Goal: Task Accomplishment & Management: Manage account settings

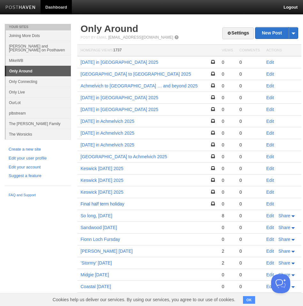
click at [119, 205] on link "Final half term holiday" at bounding box center [102, 203] width 44 height 5
click at [121, 193] on link "Keswick [DATE] 2025" at bounding box center [101, 191] width 43 height 5
click at [270, 203] on link "Edit" at bounding box center [270, 203] width 8 height 5
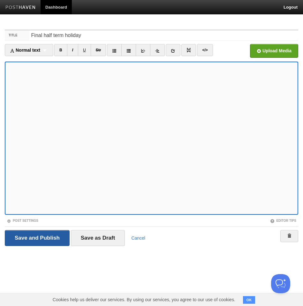
click at [56, 236] on input "Save and Publish" at bounding box center [37, 238] width 65 height 16
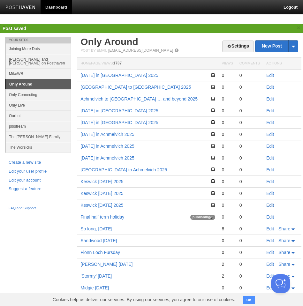
click at [269, 205] on link "Edit" at bounding box center [270, 204] width 8 height 5
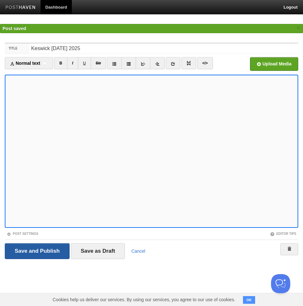
click at [55, 249] on input "Save and Publish" at bounding box center [37, 251] width 65 height 16
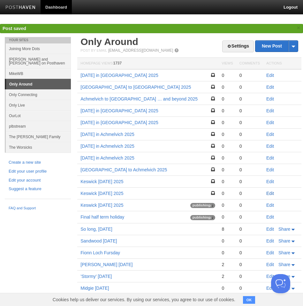
click at [272, 193] on link "Edit" at bounding box center [270, 193] width 8 height 5
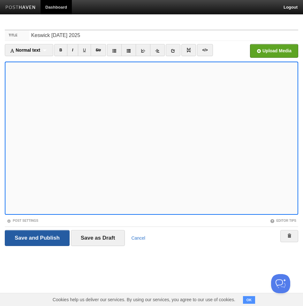
click at [57, 251] on div "Title Keswick Sunday 2025 Normal text Normal text Heading 1 Heading 2 Heading 3…" at bounding box center [151, 147] width 303 height 246
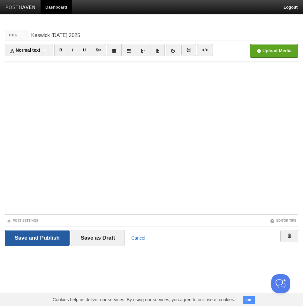
click at [54, 243] on input "Save and Publish" at bounding box center [37, 238] width 65 height 16
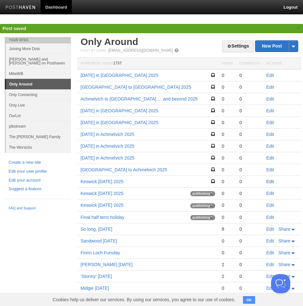
click at [270, 181] on link "Edit" at bounding box center [270, 181] width 8 height 5
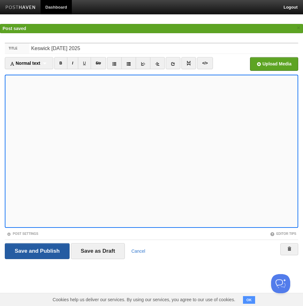
click at [58, 251] on input "Save and Publish" at bounding box center [37, 251] width 65 height 16
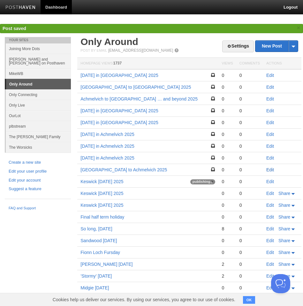
click at [272, 169] on link "Edit" at bounding box center [270, 169] width 8 height 5
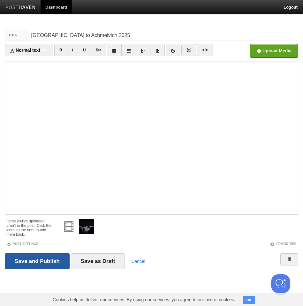
click at [52, 261] on input "Save and Publish" at bounding box center [37, 261] width 65 height 16
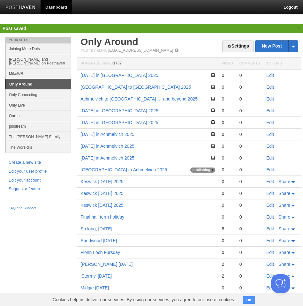
click at [270, 158] on link "Edit" at bounding box center [270, 157] width 8 height 5
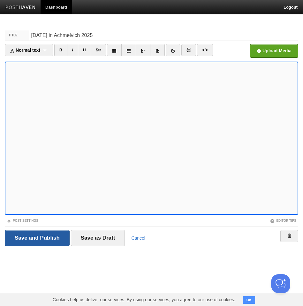
click at [59, 239] on input "Save and Publish" at bounding box center [37, 238] width 65 height 16
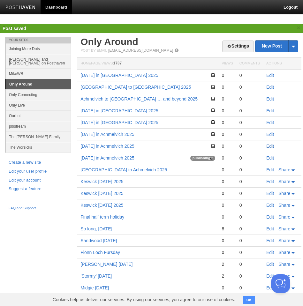
click at [269, 146] on link "Edit" at bounding box center [270, 145] width 8 height 5
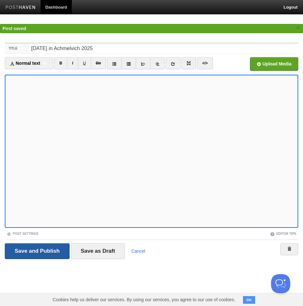
click at [52, 251] on input "Save and Publish" at bounding box center [37, 251] width 65 height 16
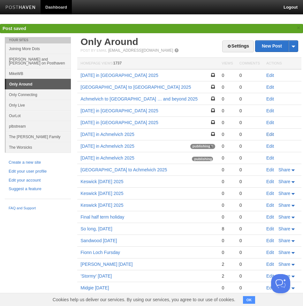
click at [272, 135] on link "Edit" at bounding box center [270, 134] width 8 height 5
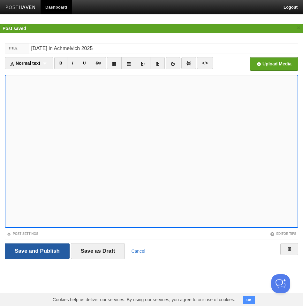
click at [46, 251] on input "Save and Publish" at bounding box center [37, 251] width 65 height 16
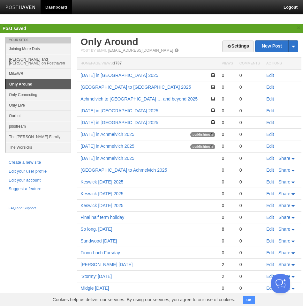
click at [272, 122] on link "Edit" at bounding box center [270, 122] width 8 height 5
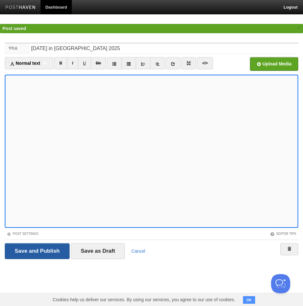
click at [54, 248] on input "Save and Publish" at bounding box center [37, 251] width 65 height 16
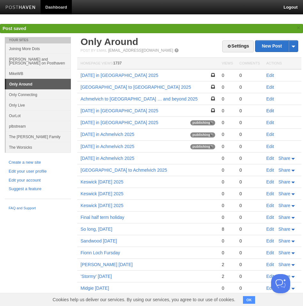
click at [272, 110] on link "Edit" at bounding box center [270, 110] width 8 height 5
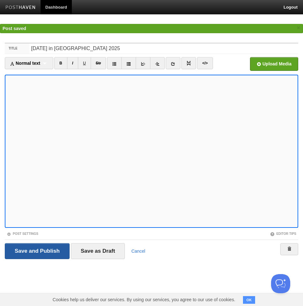
click at [51, 251] on input "Save and Publish" at bounding box center [37, 251] width 65 height 16
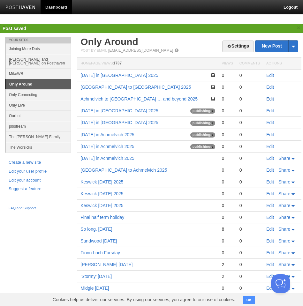
click at [271, 100] on link "Edit" at bounding box center [270, 98] width 8 height 5
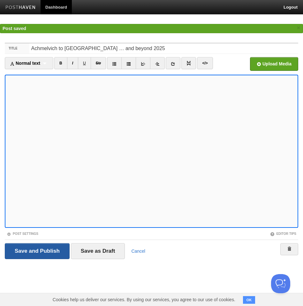
click at [41, 248] on input "Save and Publish" at bounding box center [37, 251] width 65 height 16
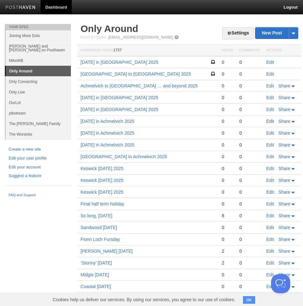
click at [269, 121] on link "Edit" at bounding box center [270, 121] width 8 height 5
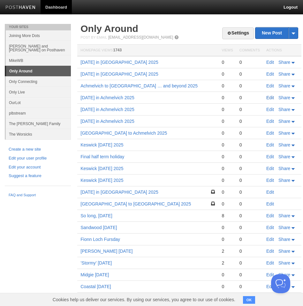
click at [270, 98] on link "Edit" at bounding box center [270, 97] width 8 height 5
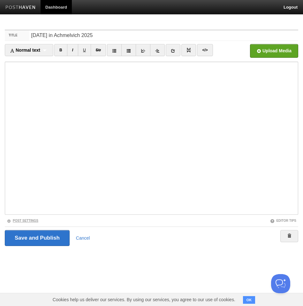
click at [30, 221] on link "Post Settings" at bounding box center [23, 221] width 32 height 4
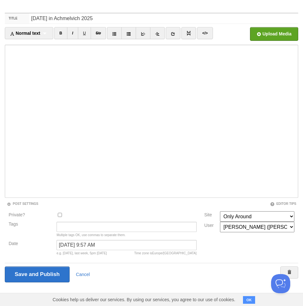
scroll to position [17, 0]
click at [82, 274] on link "Cancel" at bounding box center [83, 274] width 14 height 5
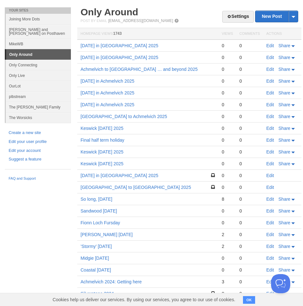
click at [270, 45] on link "Edit" at bounding box center [270, 45] width 8 height 5
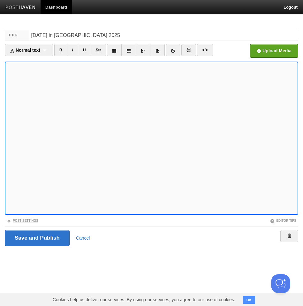
click at [21, 220] on link "Post Settings" at bounding box center [23, 221] width 32 height 4
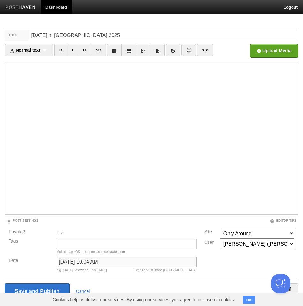
click at [124, 262] on input "September 14, 2025 at 10:04 AM" at bounding box center [126, 262] width 140 height 10
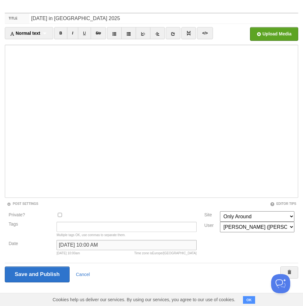
scroll to position [17, 0]
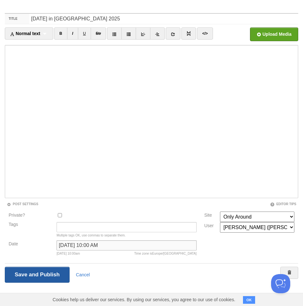
type input "September 14, 2025 at 10:00 AM"
click at [64, 268] on input "Save and Publish" at bounding box center [37, 275] width 65 height 16
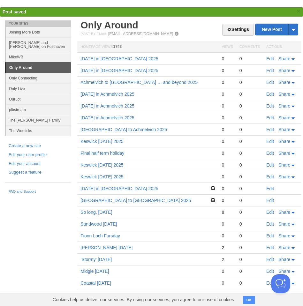
click at [271, 72] on link "Edit" at bounding box center [270, 70] width 8 height 5
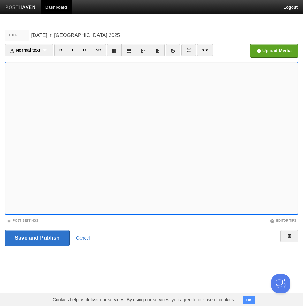
click at [28, 220] on link "Post Settings" at bounding box center [23, 221] width 32 height 4
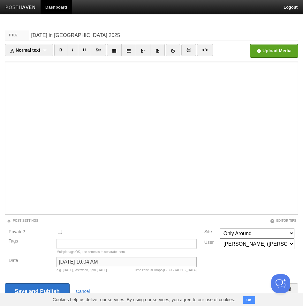
click at [124, 260] on input "September 14, 2025 at 10:04 AM" at bounding box center [126, 262] width 140 height 10
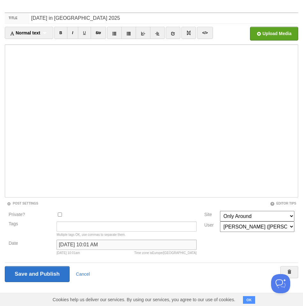
scroll to position [17, 0]
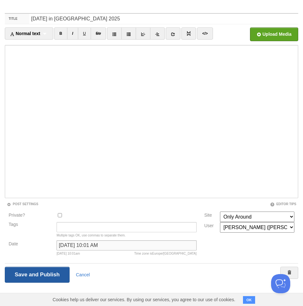
type input "September 14, 2025 at 10:01 AM"
click at [60, 269] on input "Save and Publish" at bounding box center [37, 275] width 65 height 16
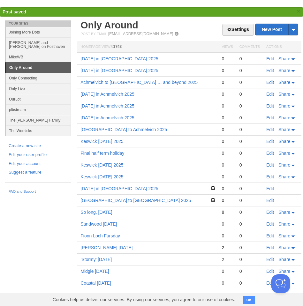
click at [268, 82] on link "Edit" at bounding box center [270, 82] width 8 height 5
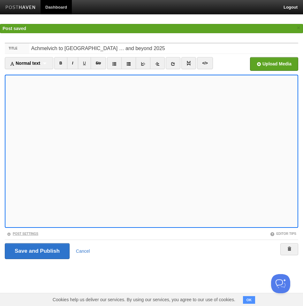
click at [34, 235] on link "Post Settings" at bounding box center [23, 234] width 32 height 4
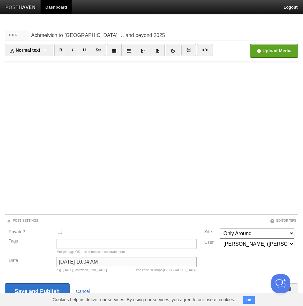
click at [125, 262] on input "September 14, 2025 at 10:04 AM" at bounding box center [126, 262] width 140 height 10
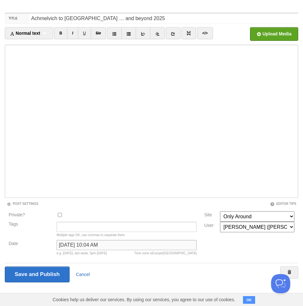
scroll to position [17, 0]
click at [86, 272] on link "Cancel" at bounding box center [83, 274] width 14 height 5
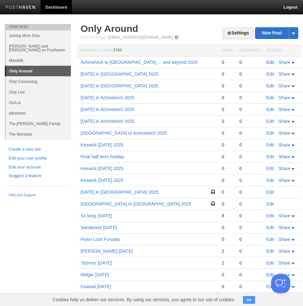
click at [268, 62] on link "Edit" at bounding box center [270, 62] width 8 height 5
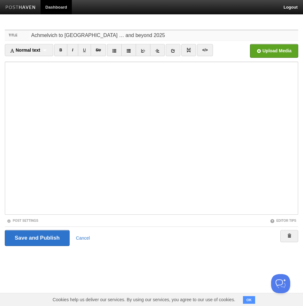
drag, startPoint x: 84, startPoint y: 35, endPoint x: 89, endPoint y: 37, distance: 4.6
click at [84, 35] on input "Achmelvich to [GEOGRAPHIC_DATA] … and beyond 2025" at bounding box center [163, 35] width 268 height 10
click at [143, 35] on input "Achmelvich to Sheffield 2025… and beyond 2025" at bounding box center [163, 35] width 268 height 10
type input "Achmelvich to Sheffield 2025… and beyond"
click at [46, 240] on input "Save and Publish" at bounding box center [37, 238] width 65 height 16
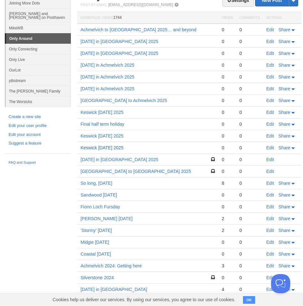
scroll to position [33, 0]
click at [267, 171] on link "Edit" at bounding box center [270, 170] width 8 height 5
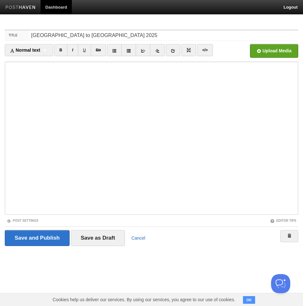
click at [139, 238] on link "Cancel" at bounding box center [138, 237] width 14 height 5
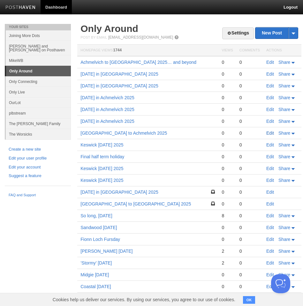
click at [271, 134] on link "Edit" at bounding box center [270, 132] width 8 height 5
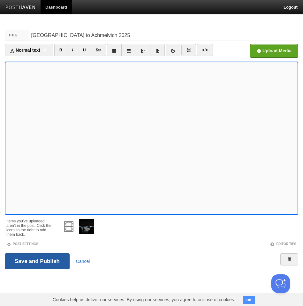
click at [52, 265] on input "Save and Publish" at bounding box center [37, 261] width 65 height 16
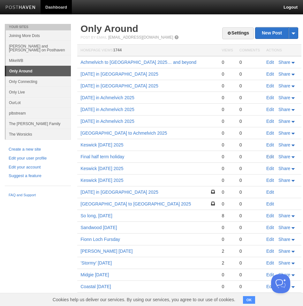
click at [272, 158] on link "Edit" at bounding box center [270, 156] width 8 height 5
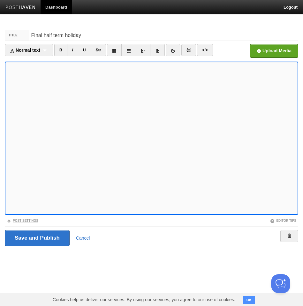
click at [32, 219] on link "Post Settings" at bounding box center [23, 221] width 32 height 4
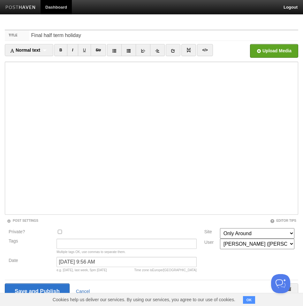
click at [82, 289] on link "Cancel" at bounding box center [83, 291] width 14 height 5
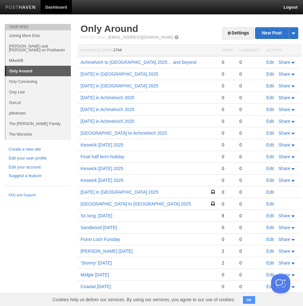
click at [269, 168] on link "Edit" at bounding box center [270, 168] width 8 height 5
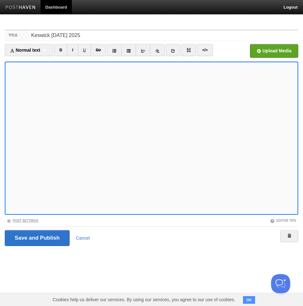
click at [29, 220] on link "Post Settings" at bounding box center [23, 221] width 32 height 4
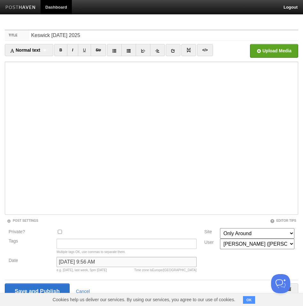
click at [121, 260] on input "September 14, 2025 at 9:56 AM" at bounding box center [126, 262] width 140 height 10
type input "[DATE] 9:57 AM"
click at [65, 288] on input "Save and Publish" at bounding box center [37, 291] width 65 height 16
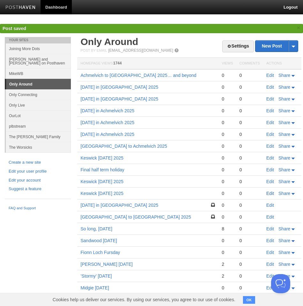
click at [268, 193] on link "Edit" at bounding box center [270, 193] width 8 height 5
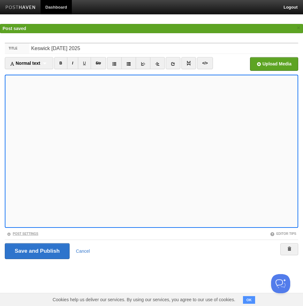
click at [33, 233] on link "Post Settings" at bounding box center [23, 234] width 32 height 4
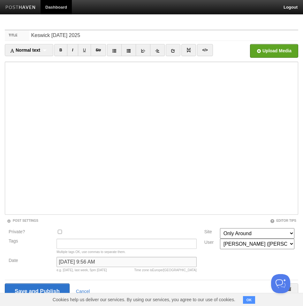
click at [122, 262] on input "September 14, 2025 at 9:56 AM" at bounding box center [126, 262] width 140 height 10
type input "September 14, 2025 at 9:58 AM"
click at [67, 286] on input "Save and Publish" at bounding box center [37, 291] width 65 height 16
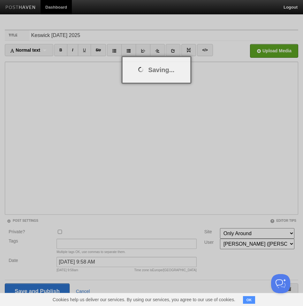
scroll to position [2, 0]
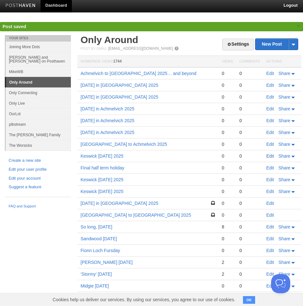
click at [270, 157] on link "Edit" at bounding box center [270, 155] width 8 height 5
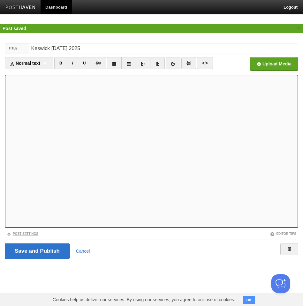
click at [26, 232] on link "Post Settings" at bounding box center [23, 234] width 32 height 4
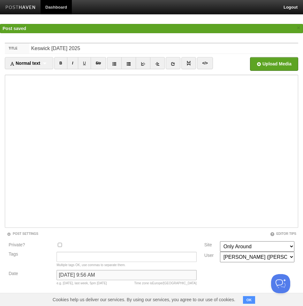
click at [123, 275] on input "September 14, 2025 at 9:56 AM" at bounding box center [126, 275] width 140 height 10
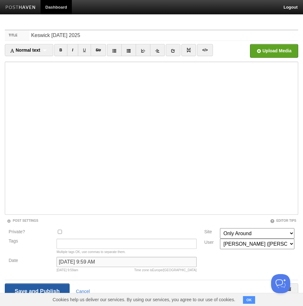
type input "[DATE] 9:59 AM"
click at [60, 287] on input "Save and Publish" at bounding box center [37, 291] width 65 height 16
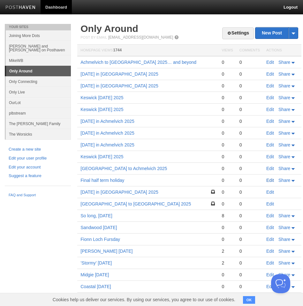
click at [268, 181] on link "Edit" at bounding box center [270, 180] width 8 height 5
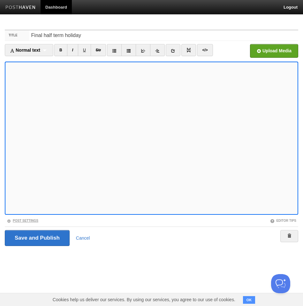
click at [34, 220] on link "Post Settings" at bounding box center [23, 221] width 32 height 4
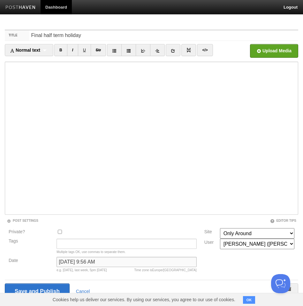
click at [121, 261] on input "September 14, 2025 at 9:56 AM" at bounding box center [126, 262] width 140 height 10
type input "September 14, 2025 at 9:45 AM"
click at [46, 284] on input "Save and Publish" at bounding box center [37, 291] width 65 height 16
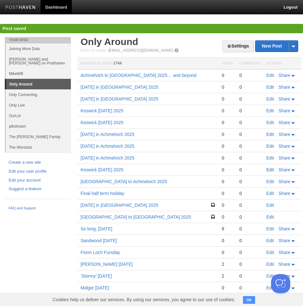
click at [270, 170] on link "Edit" at bounding box center [270, 169] width 8 height 5
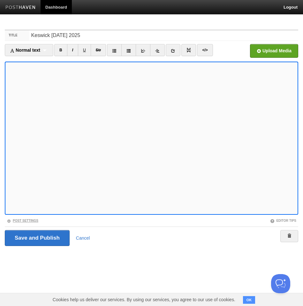
click at [31, 219] on link "Post Settings" at bounding box center [23, 221] width 32 height 4
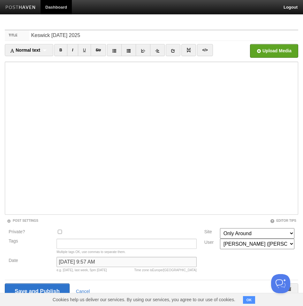
drag, startPoint x: 121, startPoint y: 260, endPoint x: 132, endPoint y: 262, distance: 11.1
click at [122, 260] on input "[DATE] 9:57 AM" at bounding box center [126, 262] width 140 height 10
type input "September 14, 2025 at 9:46 AM"
click at [52, 286] on input "Save and Publish" at bounding box center [37, 291] width 65 height 16
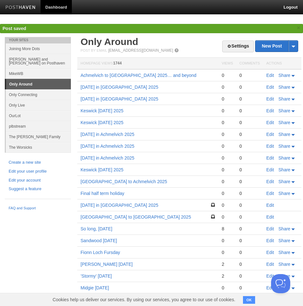
click at [268, 122] on link "Edit" at bounding box center [270, 122] width 8 height 5
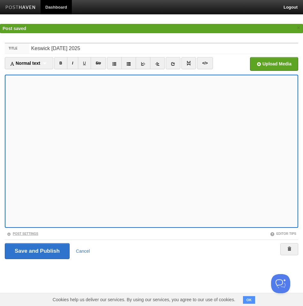
click at [28, 233] on link "Post Settings" at bounding box center [23, 234] width 32 height 4
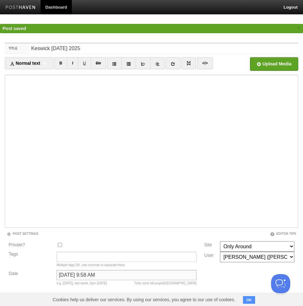
click at [121, 274] on input "September 14, 2025 at 9:58 AM" at bounding box center [126, 275] width 140 height 10
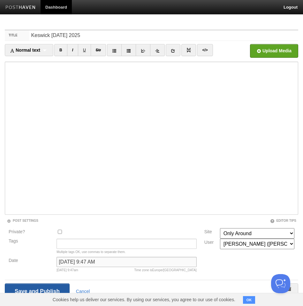
type input "September 14, 2025 at 9:47 AM"
click at [62, 287] on input "Save and Publish" at bounding box center [37, 291] width 65 height 16
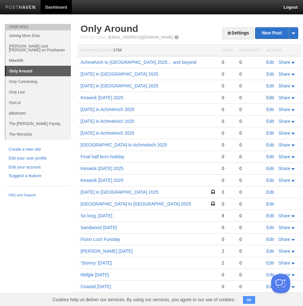
click at [271, 98] on link "Edit" at bounding box center [270, 97] width 8 height 5
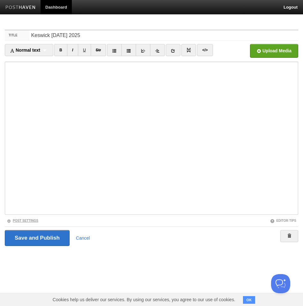
click at [33, 221] on link "Post Settings" at bounding box center [23, 221] width 32 height 4
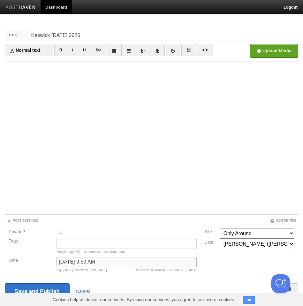
drag, startPoint x: 121, startPoint y: 260, endPoint x: 125, endPoint y: 260, distance: 3.8
click at [121, 260] on input "[DATE] 9:59 AM" at bounding box center [126, 262] width 140 height 10
type input "[DATE] 9:48 AM"
click at [62, 285] on input "Save and Publish" at bounding box center [37, 291] width 65 height 16
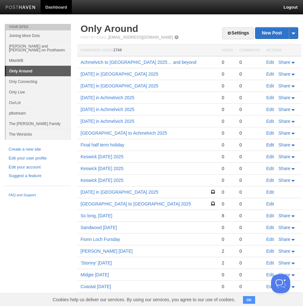
click at [270, 145] on link "Edit" at bounding box center [270, 144] width 8 height 5
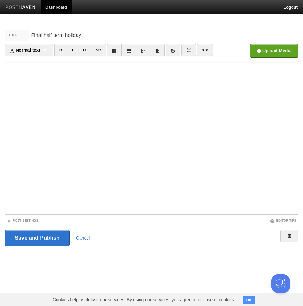
click at [23, 220] on link "Post Settings" at bounding box center [23, 221] width 32 height 4
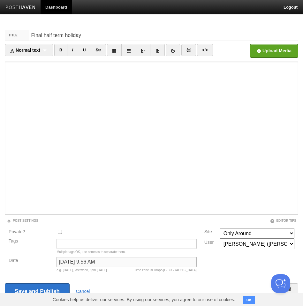
drag, startPoint x: 121, startPoint y: 260, endPoint x: 130, endPoint y: 263, distance: 9.6
click at [124, 261] on input "September 14, 2025 at 9:56 AM" at bounding box center [126, 262] width 140 height 10
type input "September 14, 2025 at 9:45 AM"
click at [57, 288] on input "Save and Publish" at bounding box center [37, 291] width 65 height 16
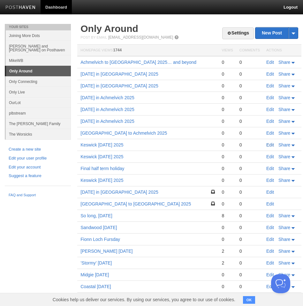
click at [269, 144] on link "Edit" at bounding box center [270, 144] width 8 height 5
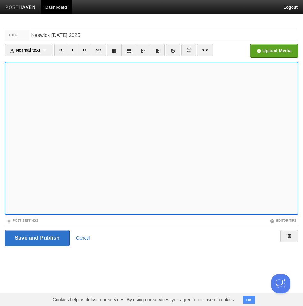
click at [27, 219] on link "Post Settings" at bounding box center [23, 221] width 32 height 4
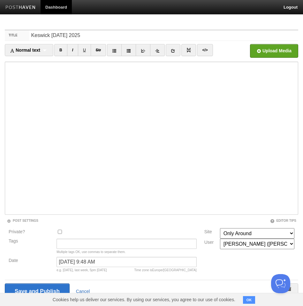
click at [86, 290] on link "Cancel" at bounding box center [83, 291] width 14 height 5
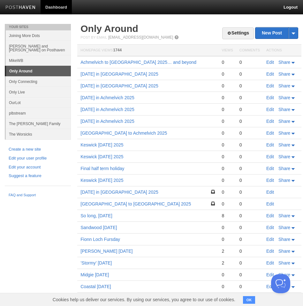
drag, startPoint x: 252, startPoint y: 301, endPoint x: 251, endPoint y: 294, distance: 6.8
click at [252, 301] on button "OK" at bounding box center [249, 300] width 12 height 8
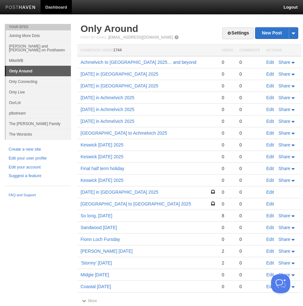
scroll to position [1, 0]
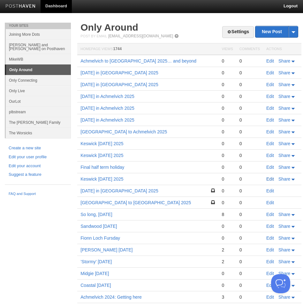
click at [271, 179] on link "Edit" at bounding box center [270, 178] width 8 height 5
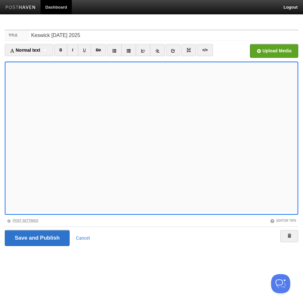
click at [33, 221] on link "Post Settings" at bounding box center [23, 221] width 32 height 4
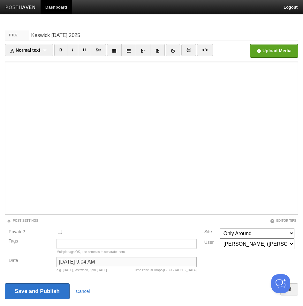
click at [121, 262] on input "September 14, 2025 at 9:04 AM" at bounding box center [126, 262] width 140 height 10
click at [154, 264] on input "September 14, 2025 at 9:47 AM" at bounding box center [126, 262] width 140 height 10
type input "September 14, 2025 at 9:47 AM"
click at [42, 291] on input "Save and Publish" at bounding box center [37, 291] width 65 height 16
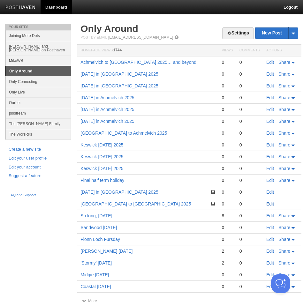
click at [270, 203] on link "Edit" at bounding box center [270, 203] width 8 height 5
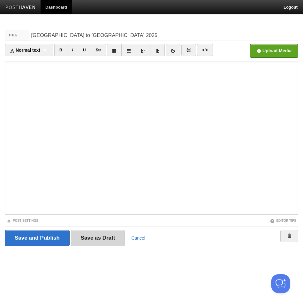
click at [102, 240] on input "Save as Draft" at bounding box center [98, 238] width 54 height 16
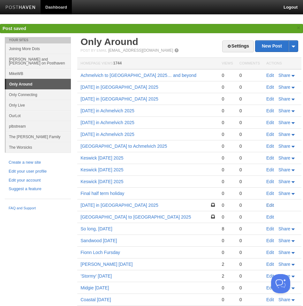
click at [271, 206] on link "Edit" at bounding box center [270, 204] width 8 height 5
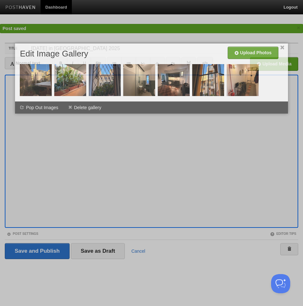
click at [25, 90] on div at bounding box center [36, 80] width 32 height 33
